Goal: Task Accomplishment & Management: Complete application form

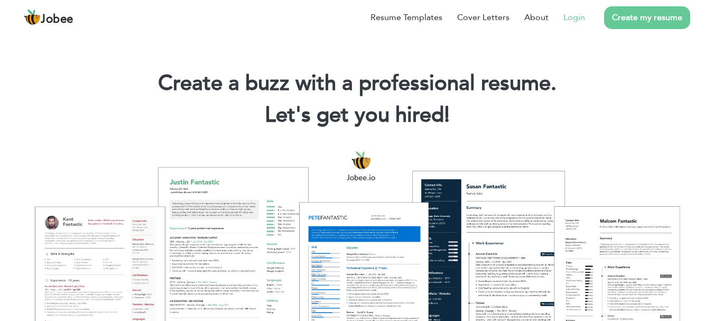
click at [569, 20] on link "Login" at bounding box center [574, 17] width 22 height 13
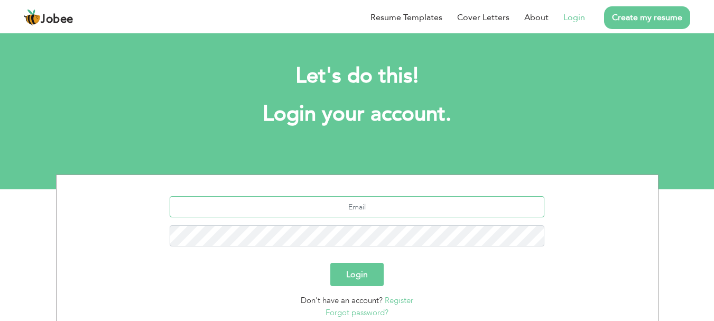
click at [347, 203] on input "text" at bounding box center [357, 206] width 375 height 21
click at [363, 207] on input "text" at bounding box center [357, 206] width 375 height 21
type input "alirazz03197802332@gmail.com"
click at [330, 263] on button "Login" at bounding box center [356, 274] width 53 height 23
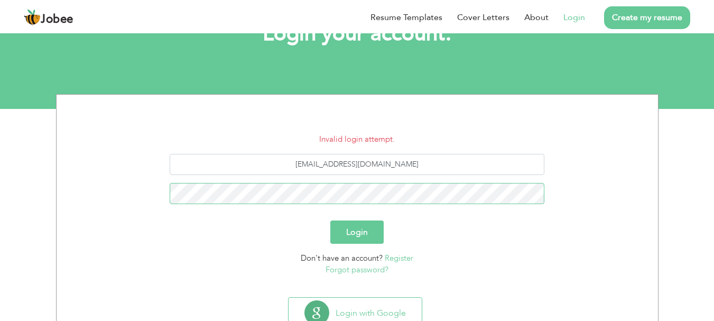
scroll to position [106, 0]
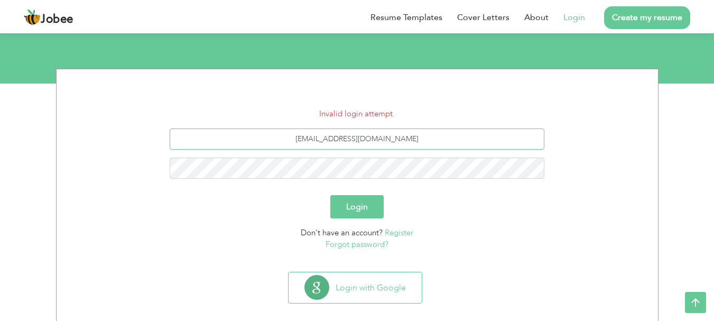
click at [325, 142] on input "alirazz03197802332@gmail.com" at bounding box center [357, 138] width 375 height 21
type input "[EMAIL_ADDRESS][DOMAIN_NAME]"
click at [330, 195] on button "Login" at bounding box center [356, 206] width 53 height 23
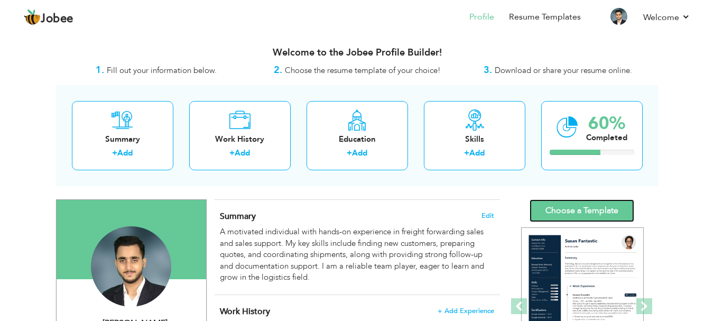
click at [608, 209] on link "Choose a Template" at bounding box center [581, 210] width 105 height 23
